Goal: Transaction & Acquisition: Obtain resource

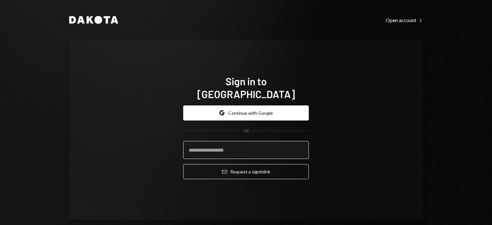
click at [242, 148] on input "email" at bounding box center [246, 150] width 126 height 18
type input "**********"
click at [183, 164] on button "Email Request a sign in link" at bounding box center [246, 171] width 126 height 15
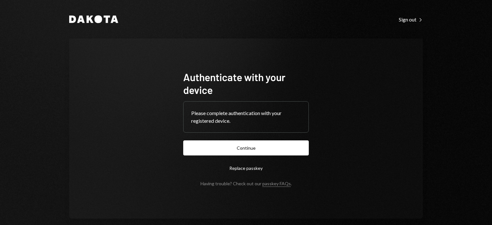
click at [242, 150] on button "Continue" at bounding box center [246, 147] width 126 height 15
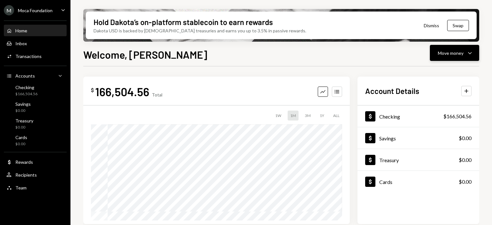
click at [469, 50] on icon "Caret Down" at bounding box center [470, 53] width 8 height 8
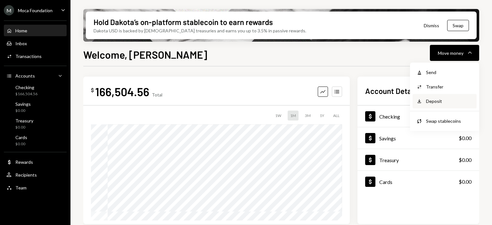
click at [452, 98] on div "Deposit" at bounding box center [449, 101] width 47 height 7
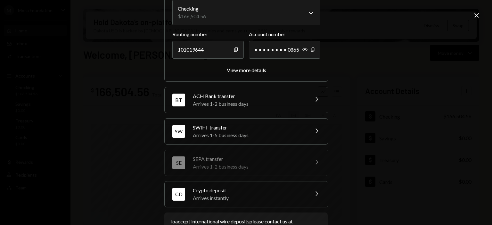
scroll to position [86, 0]
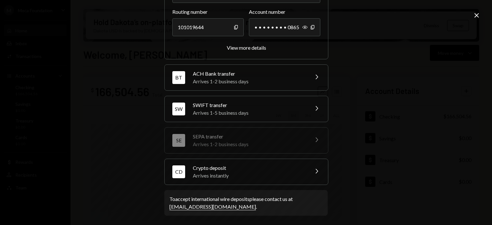
click at [284, 174] on div "Arrives instantly" at bounding box center [249, 176] width 112 height 8
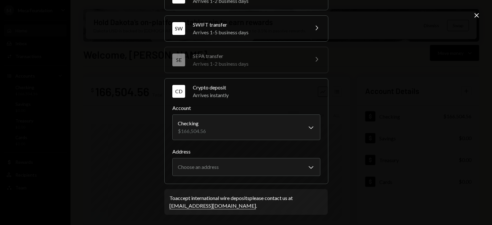
scroll to position [74, 0]
click at [282, 182] on div "**********" at bounding box center [246, 132] width 164 height 106
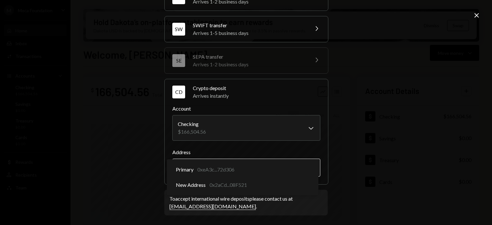
click at [283, 170] on body "M Moca Foundation Caret Down Home Home Inbox Inbox Activities Transactions Acco…" at bounding box center [246, 112] width 492 height 225
select select "**********"
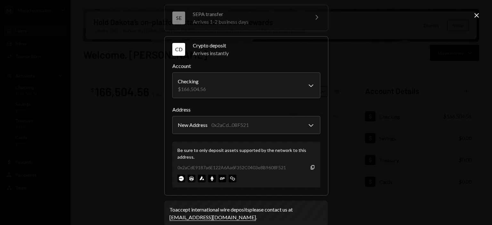
scroll to position [127, 0]
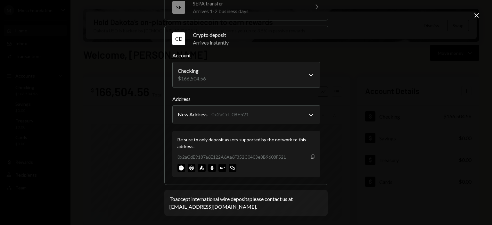
click at [310, 157] on icon "Copy" at bounding box center [312, 156] width 5 height 5
click at [311, 154] on icon "Copy" at bounding box center [312, 156] width 5 height 5
click at [311, 155] on icon "button" at bounding box center [313, 156] width 4 height 4
click at [311, 155] on icon "Copy" at bounding box center [312, 156] width 5 height 5
click at [312, 155] on icon "Copy" at bounding box center [312, 156] width 5 height 5
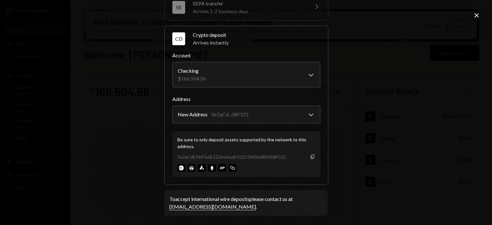
click at [311, 157] on icon "Copy" at bounding box center [312, 156] width 5 height 5
click at [312, 156] on icon "button" at bounding box center [313, 156] width 4 height 4
click at [310, 154] on icon "Copy" at bounding box center [312, 156] width 5 height 5
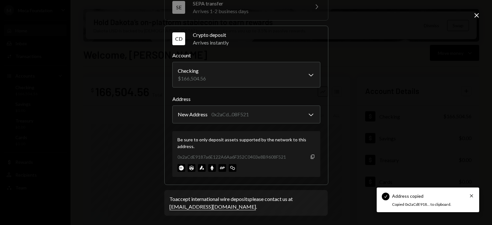
click at [310, 154] on icon "Copy" at bounding box center [312, 156] width 5 height 5
click at [311, 157] on icon "button" at bounding box center [313, 156] width 4 height 4
